Goal: Task Accomplishment & Management: Manage account settings

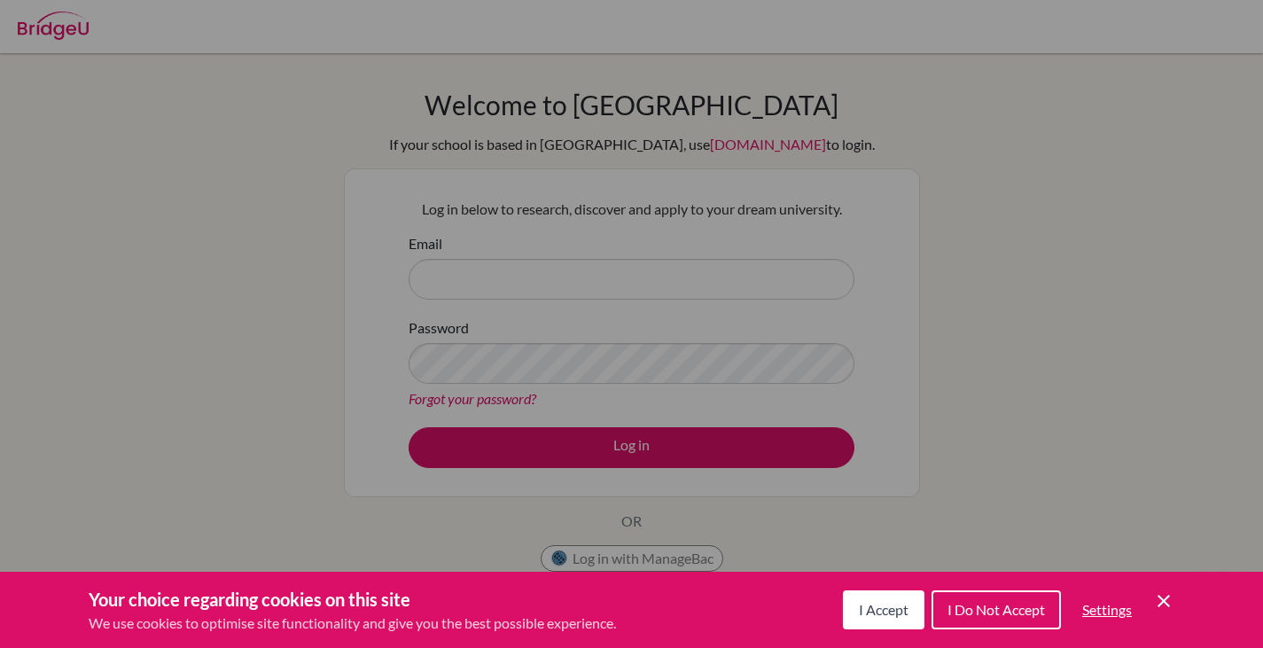
click at [1001, 599] on button "I Do Not Accept" at bounding box center [996, 609] width 129 height 39
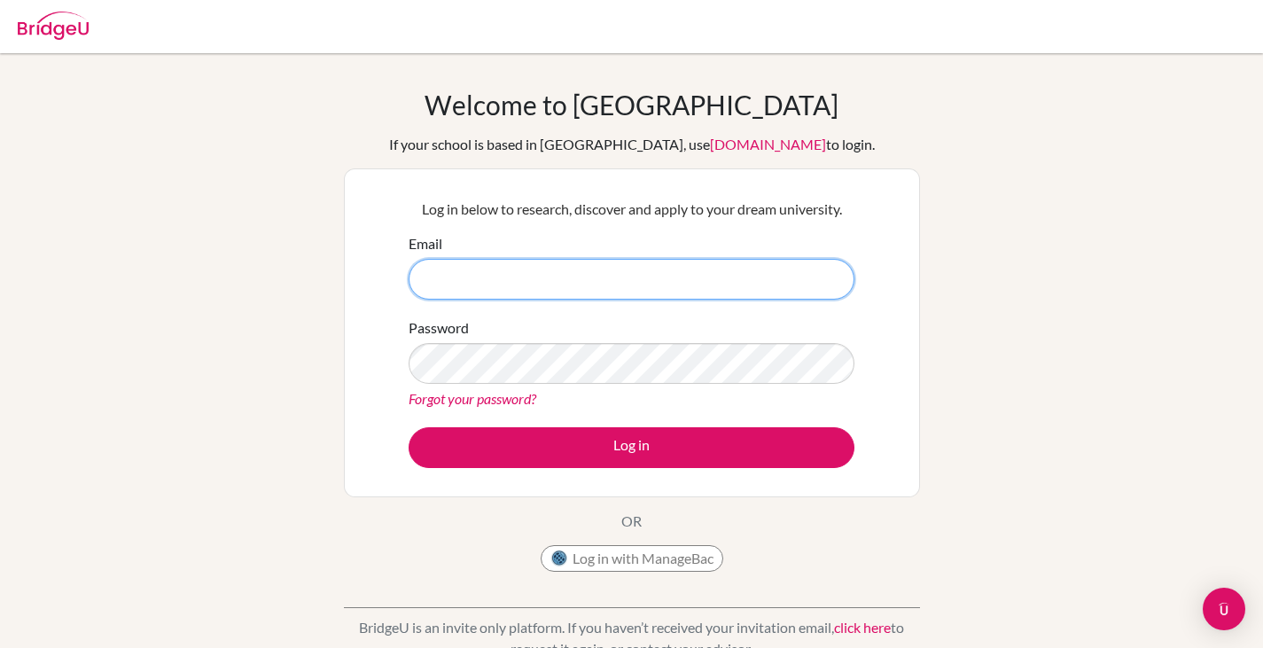
click at [551, 276] on input "Email" at bounding box center [632, 279] width 446 height 41
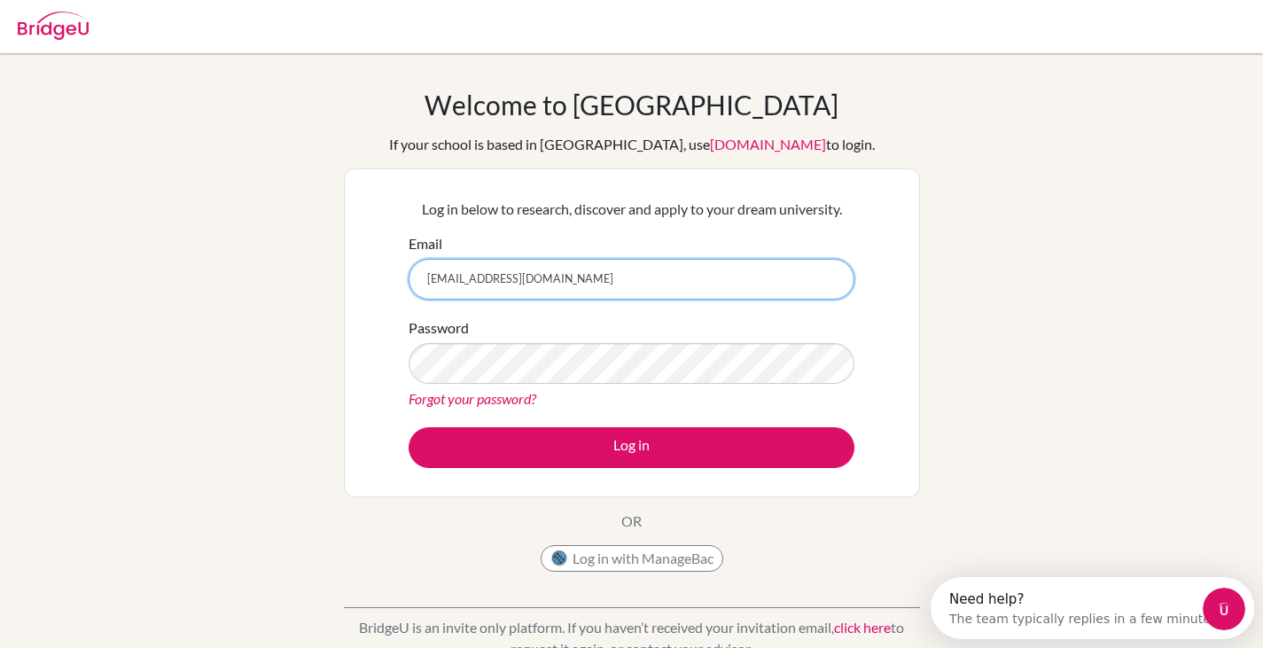
type input "bhavyah2026@icsz.ch"
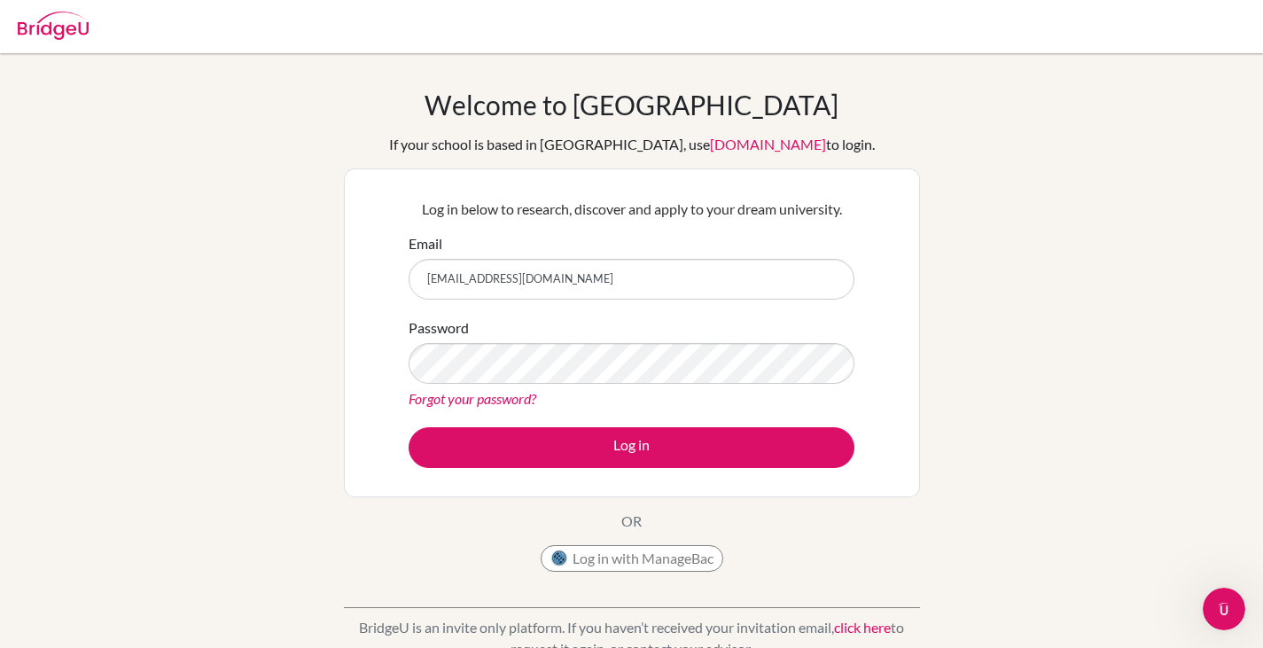
click at [504, 395] on link "Forgot your password?" at bounding box center [473, 398] width 128 height 17
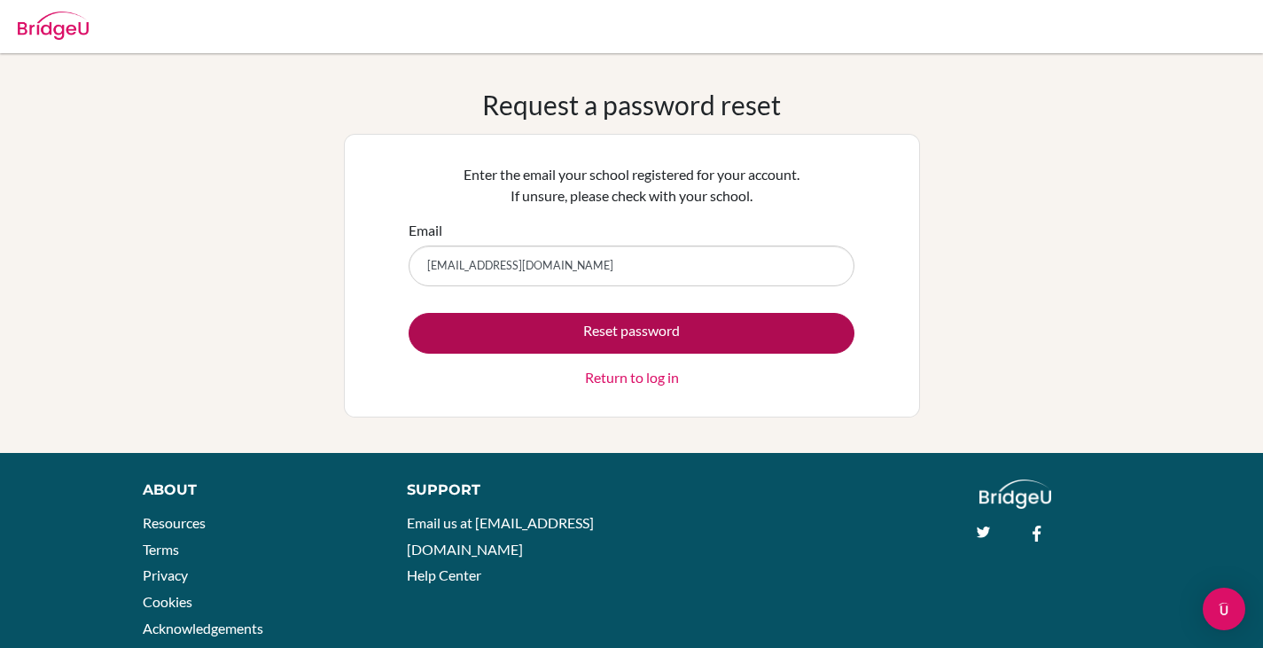
type input "bhavyah2026@icsz.ch"
click at [626, 333] on button "Reset password" at bounding box center [632, 333] width 446 height 41
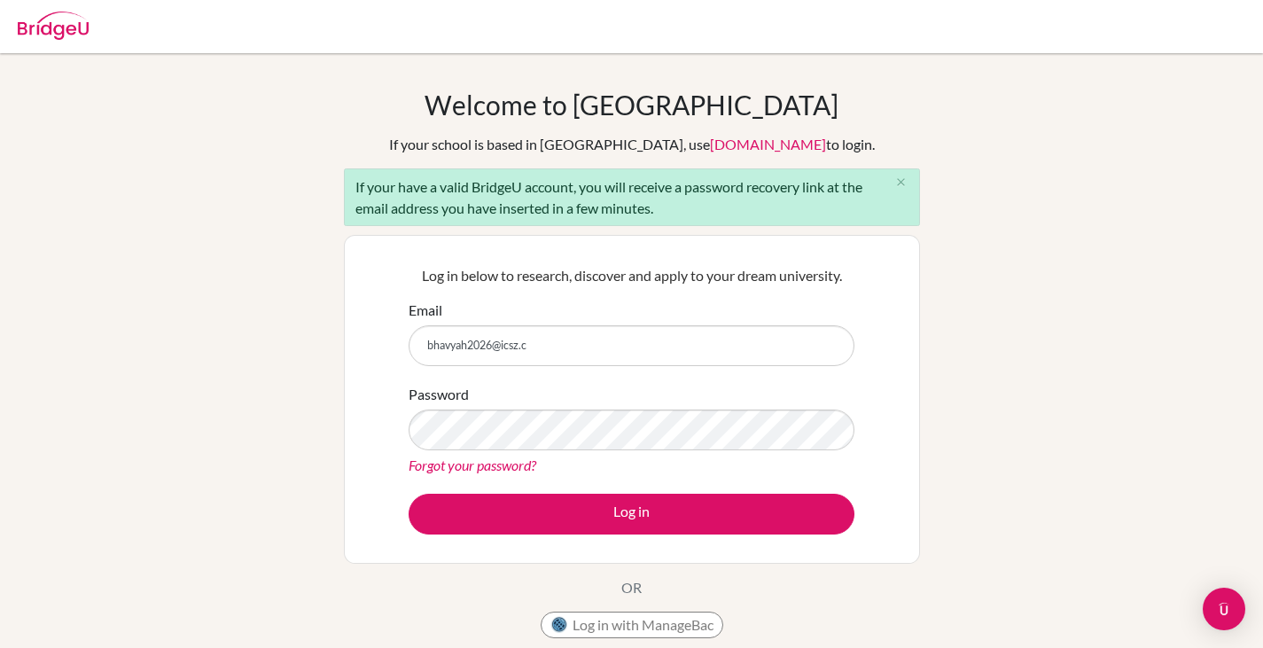
type input "[EMAIL_ADDRESS][DOMAIN_NAME]"
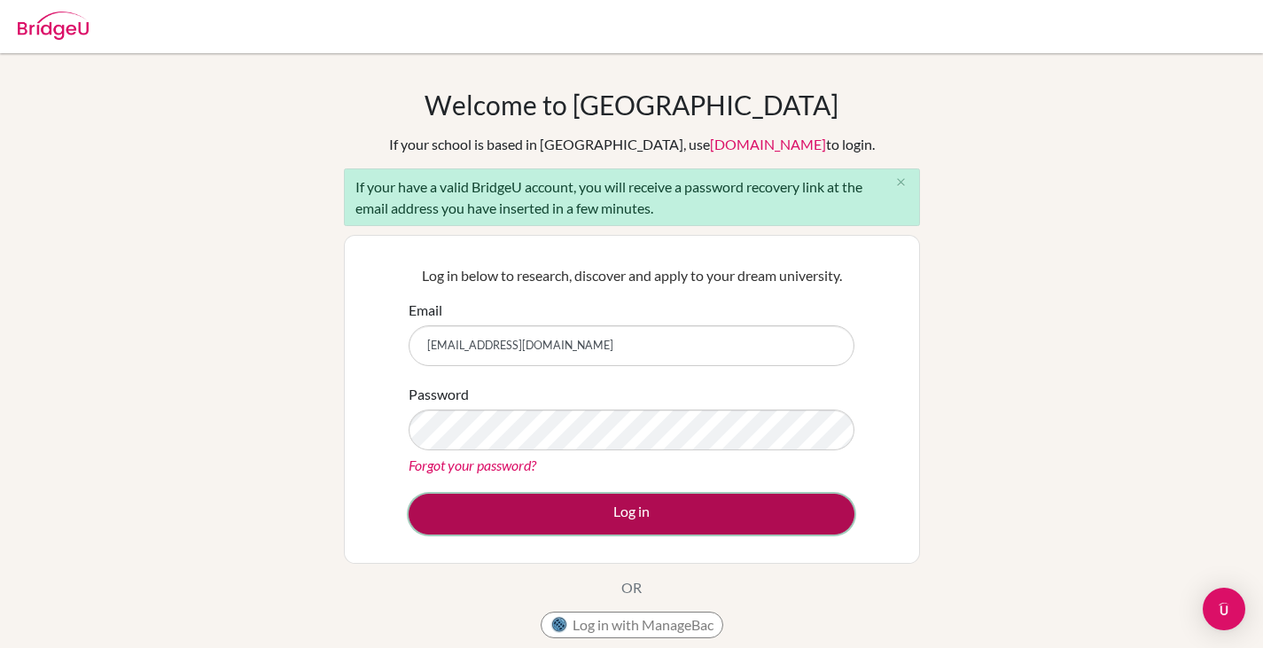
click at [567, 511] on button "Log in" at bounding box center [632, 514] width 446 height 41
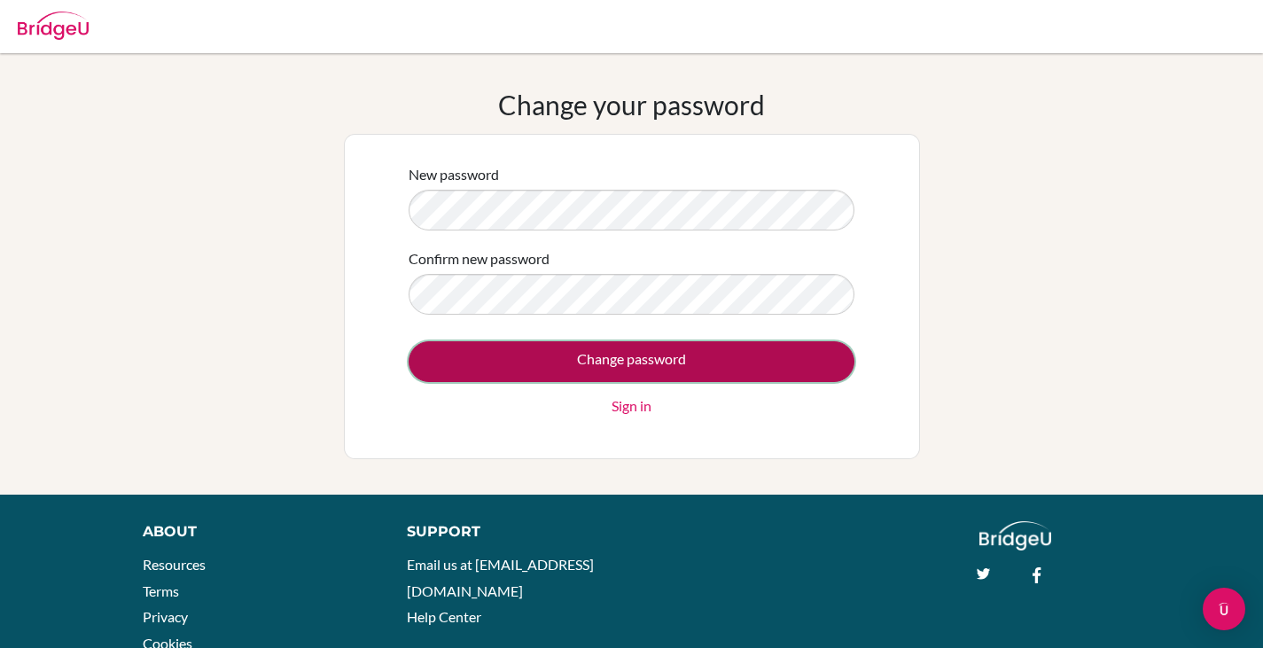
click at [549, 364] on input "Change password" at bounding box center [632, 361] width 446 height 41
